Goal: Check status: Check status

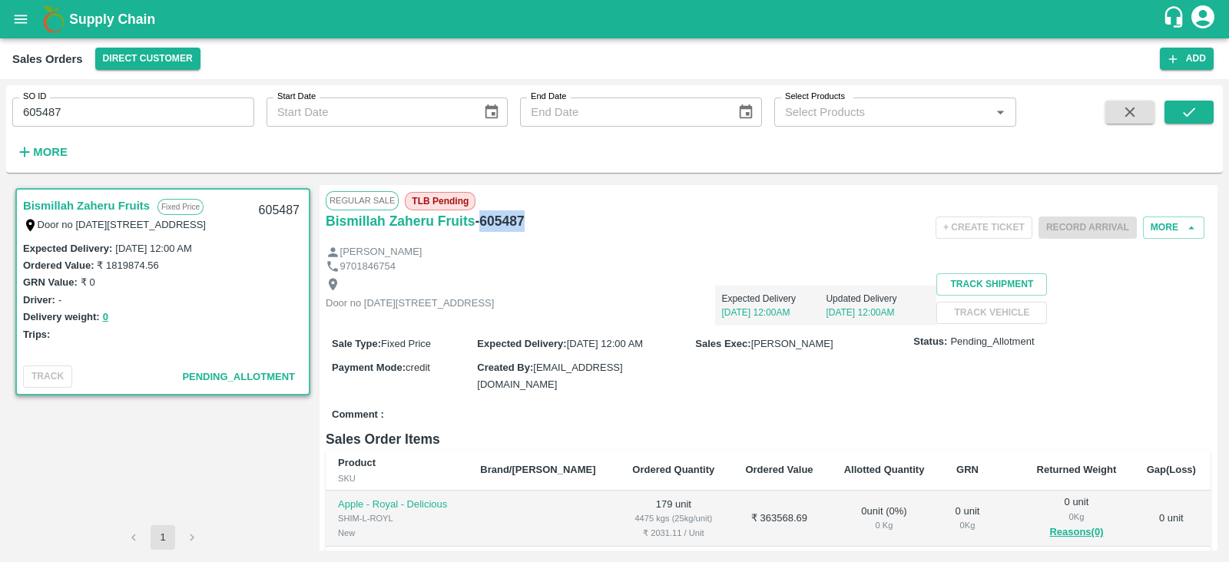
scroll to position [272, 0]
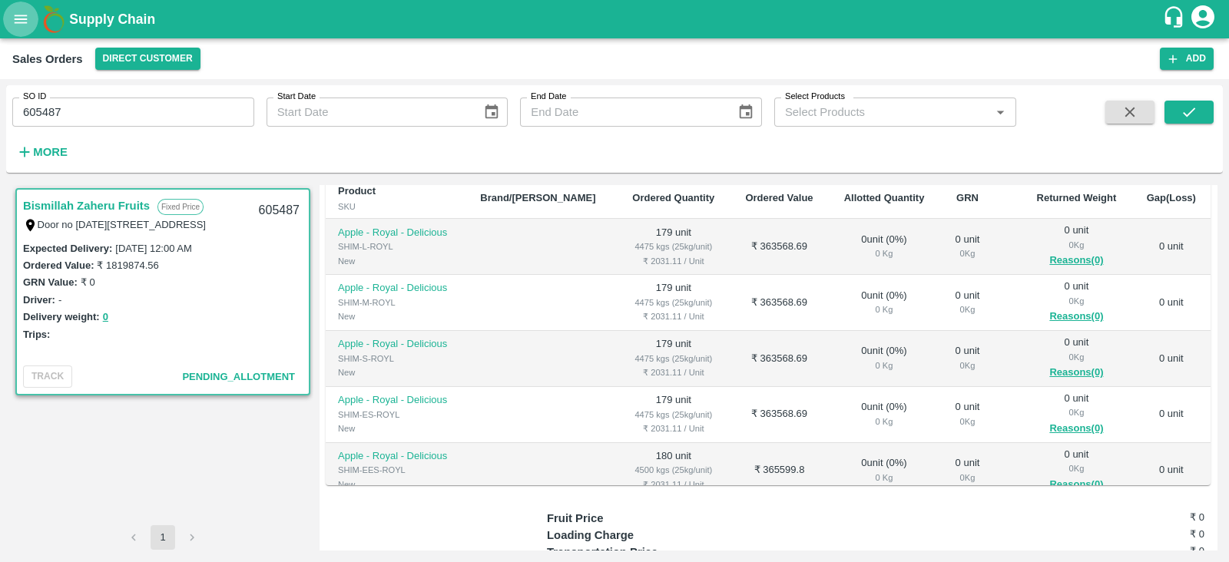
drag, startPoint x: 0, startPoint y: 0, endPoint x: 15, endPoint y: 15, distance: 21.7
click at [15, 15] on icon "open drawer" at bounding box center [21, 19] width 13 height 8
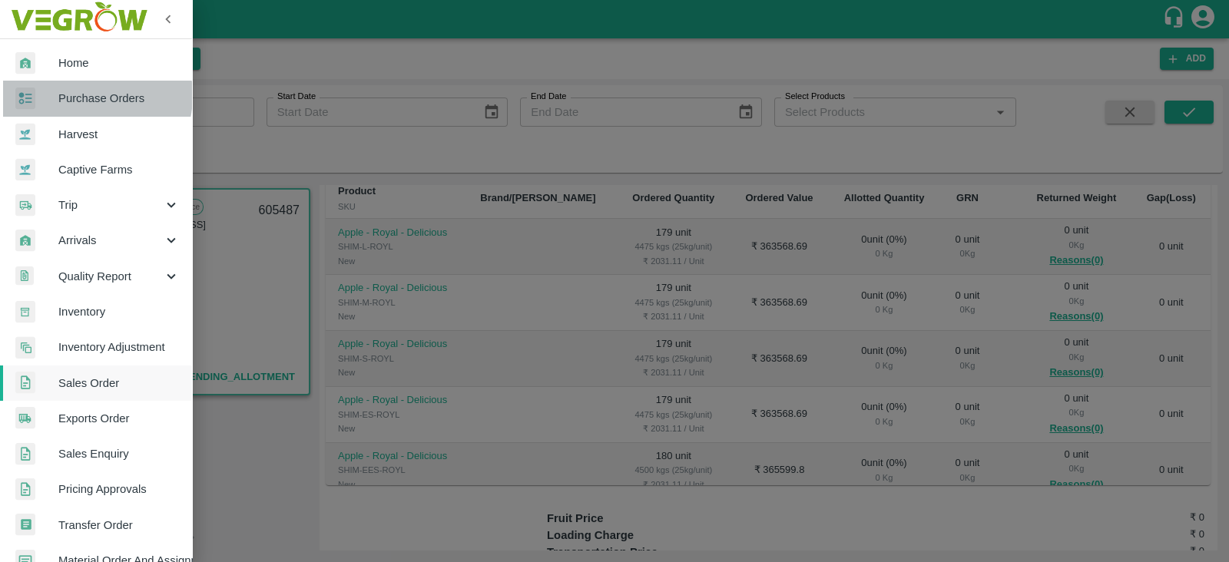
click at [81, 95] on span "Purchase Orders" at bounding box center [118, 98] width 121 height 17
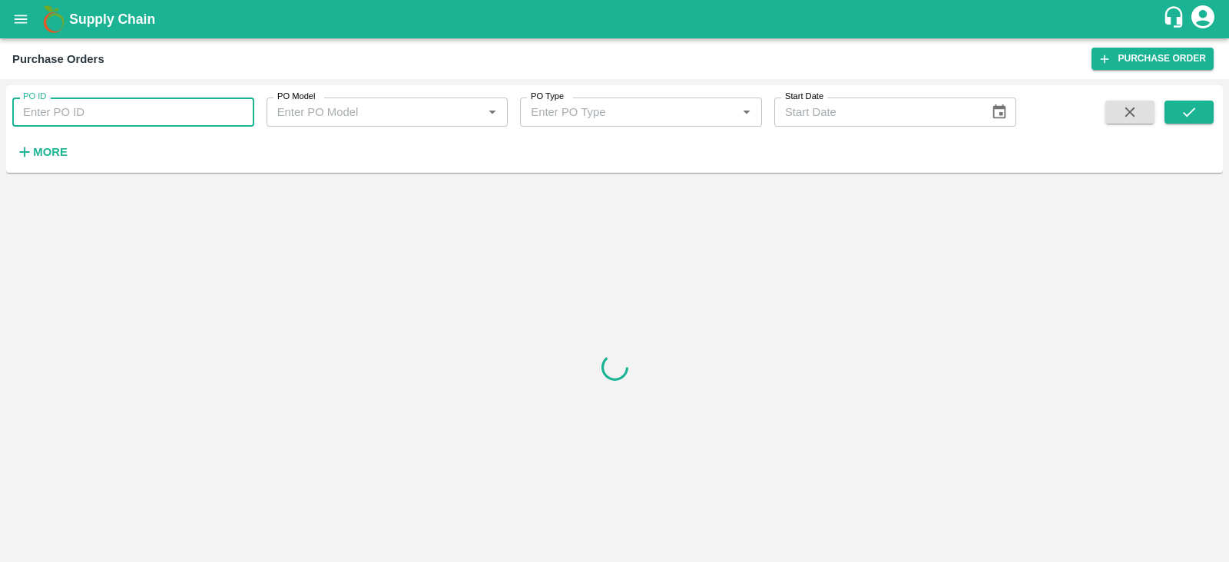
click at [68, 116] on input "PO ID" at bounding box center [133, 112] width 242 height 29
paste input "176280"
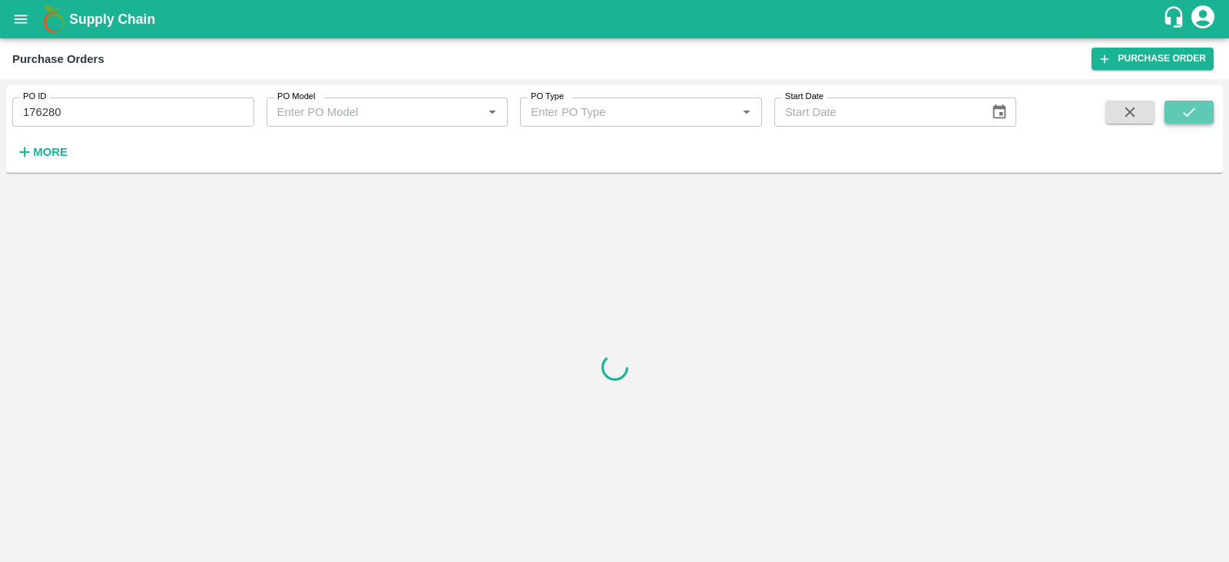
click at [1193, 107] on icon "submit" at bounding box center [1189, 112] width 17 height 17
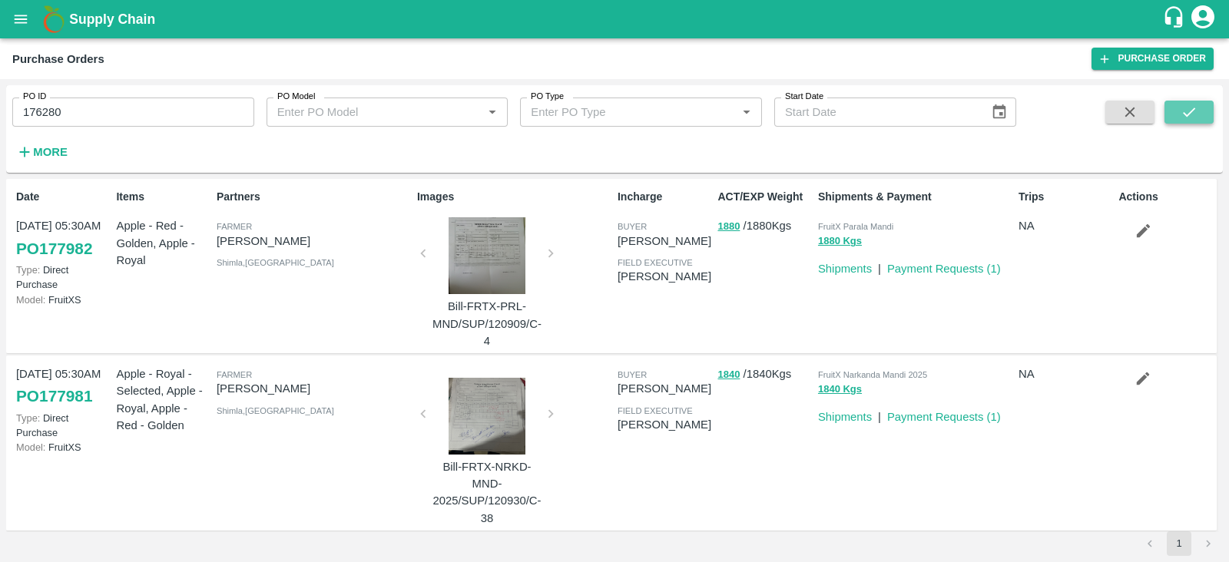
click at [1191, 107] on icon "submit" at bounding box center [1189, 112] width 17 height 17
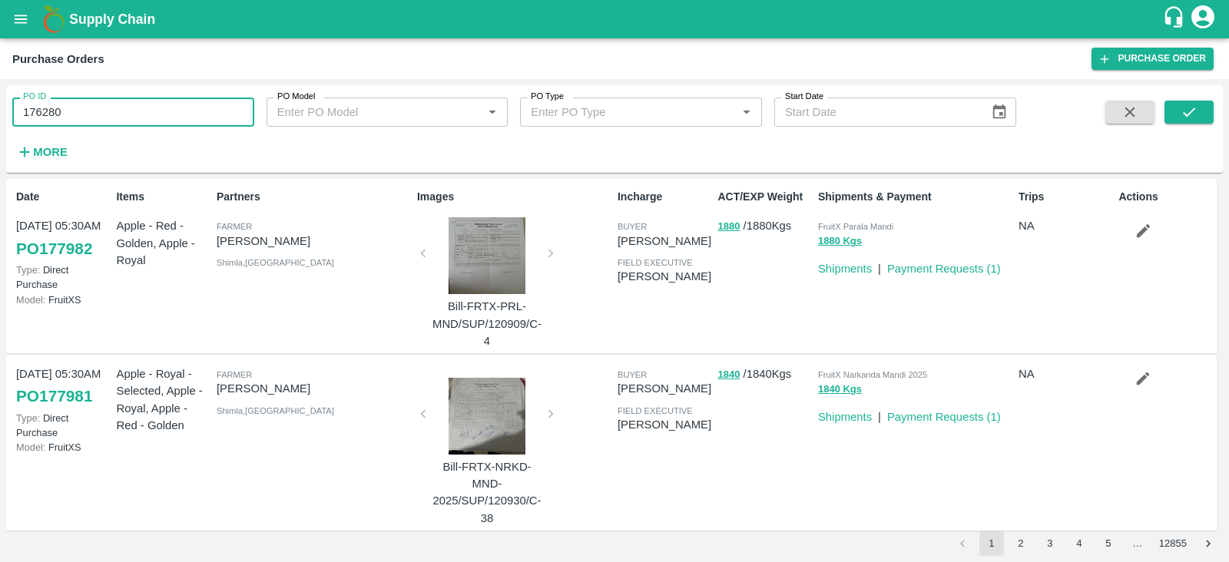
click at [92, 117] on input "176280" at bounding box center [133, 112] width 242 height 29
type input "176280"
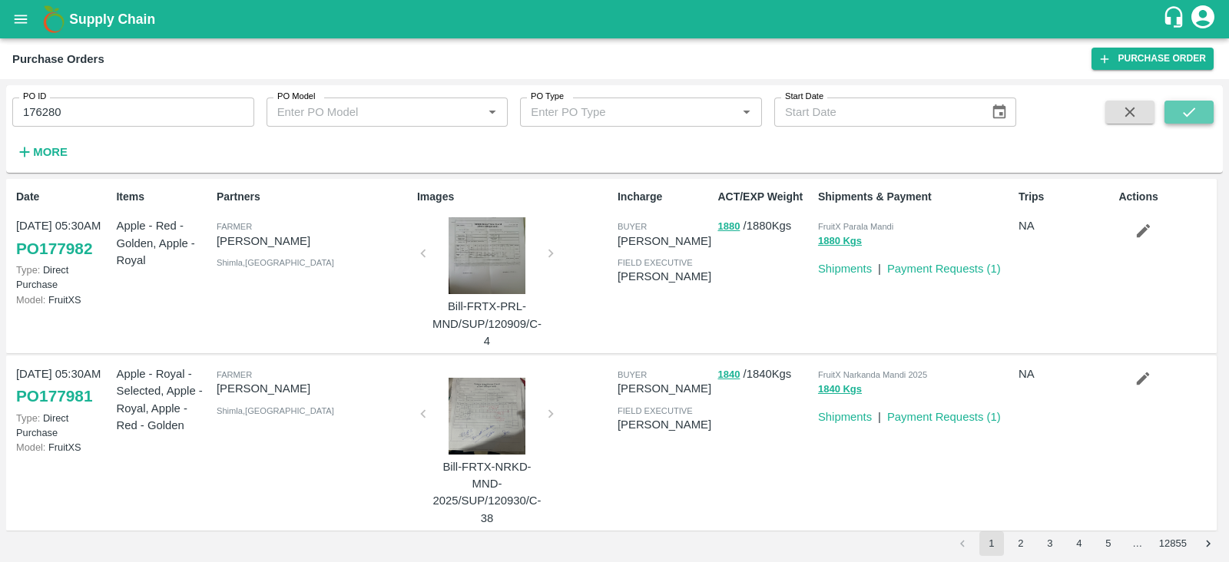
click at [1176, 114] on button "submit" at bounding box center [1189, 112] width 49 height 23
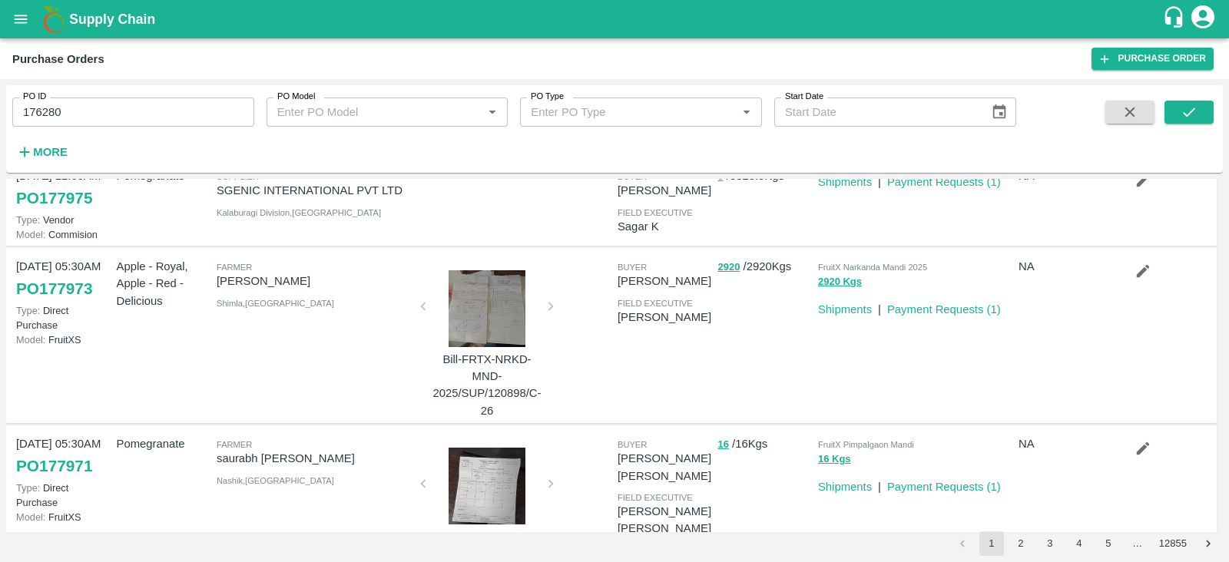
scroll to position [349, 0]
